Goal: Navigation & Orientation: Find specific page/section

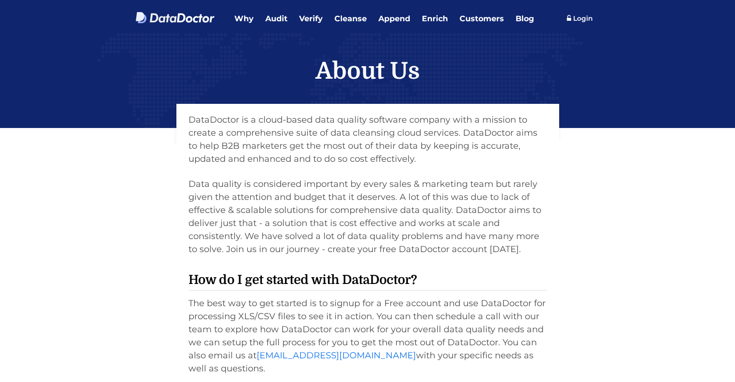
drag, startPoint x: 0, startPoint y: 0, endPoint x: 150, endPoint y: 143, distance: 206.7
click at [150, 143] on div "DataDoctor is a cloud-based data quality software company with a mission to cre…" at bounding box center [368, 294] width 478 height 333
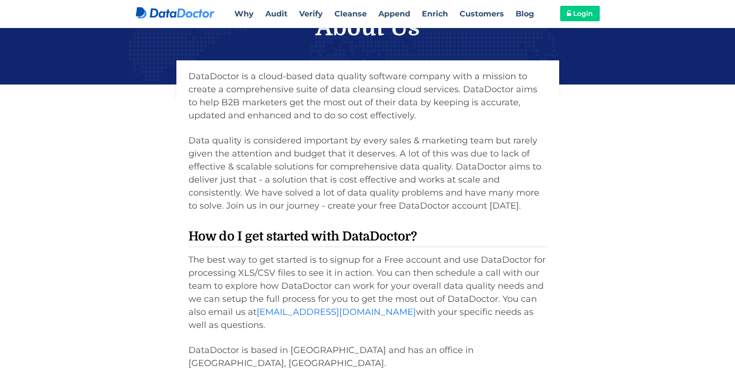
scroll to position [13, 0]
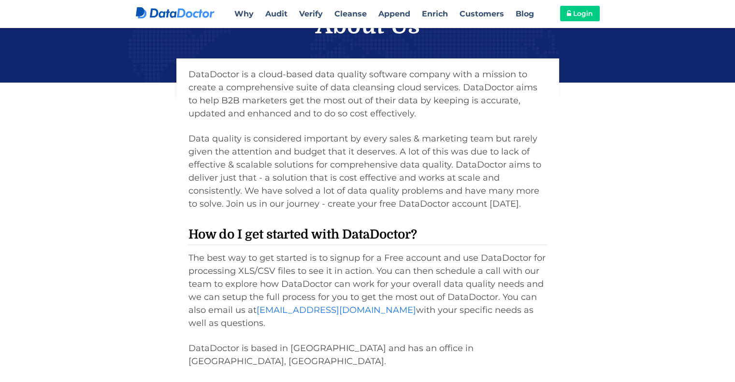
click at [214, 17] on icon at bounding box center [176, 13] width 80 height 12
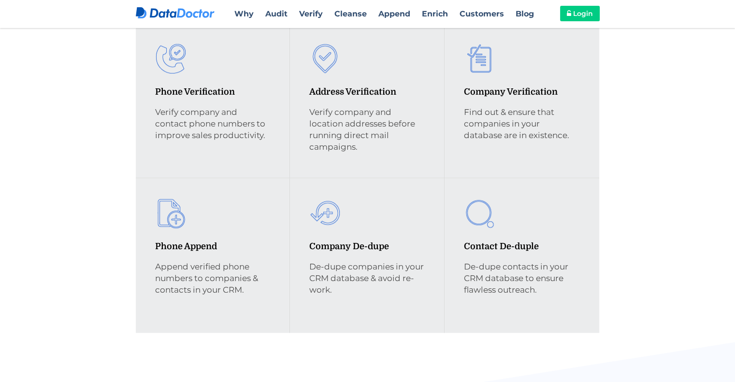
scroll to position [799, 0]
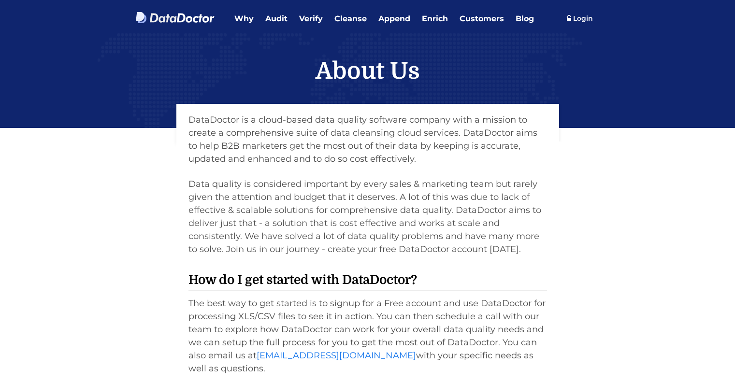
scroll to position [44, 0]
